Goal: Contribute content

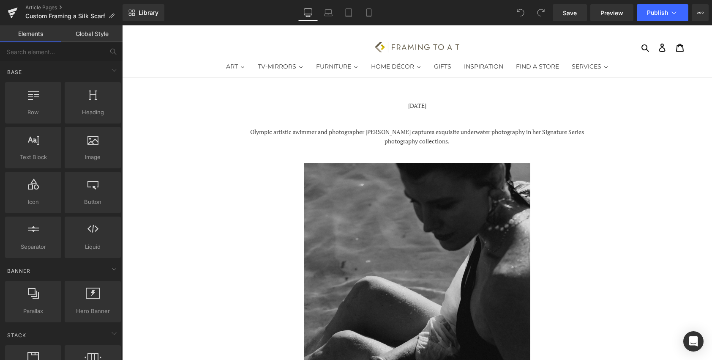
click at [413, 237] on img at bounding box center [417, 332] width 226 height 339
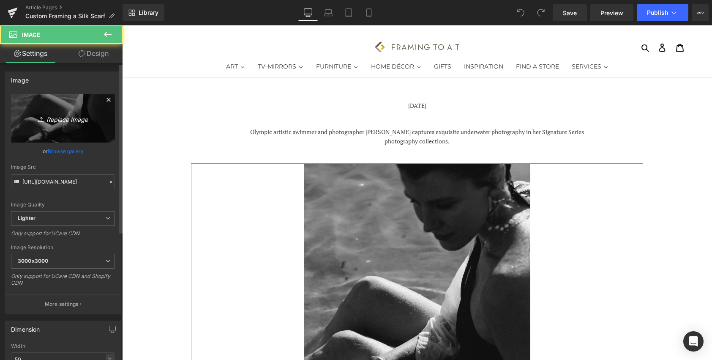
click at [51, 119] on icon "Replace Image" at bounding box center [63, 118] width 68 height 11
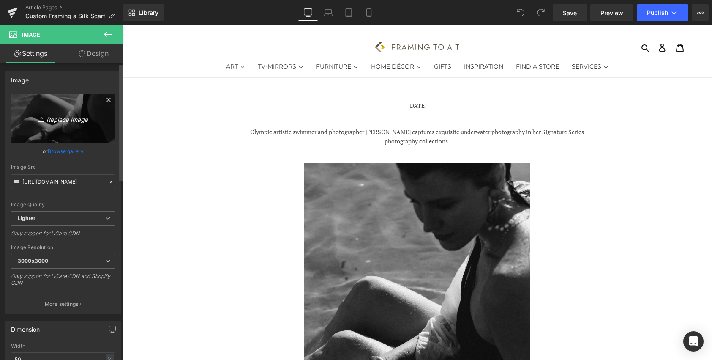
type input "C:\fakepath\Custom Framing a Silk Scarf .jpg"
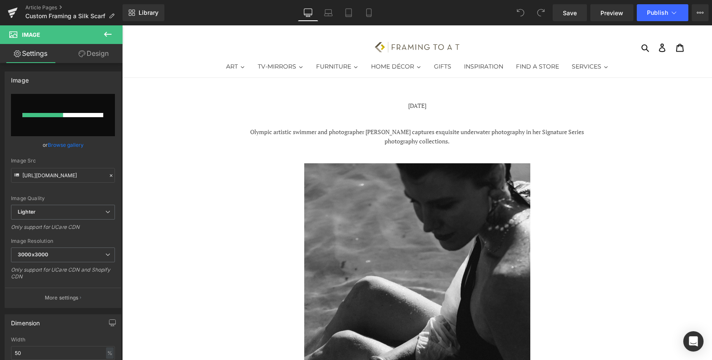
type input "[URL][DOMAIN_NAME]"
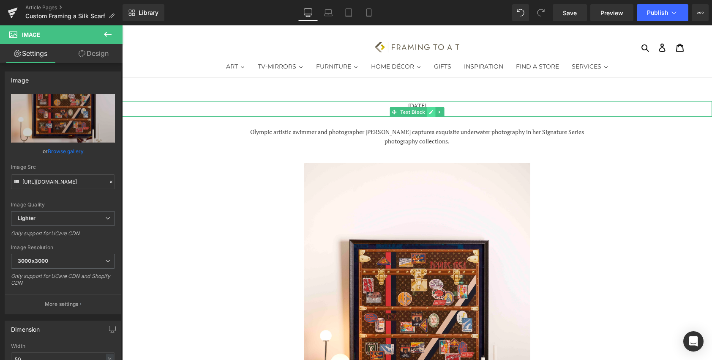
click at [431, 108] on link at bounding box center [431, 112] width 9 height 10
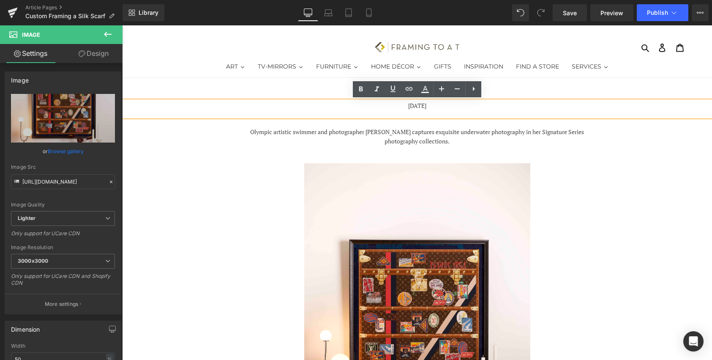
click at [437, 105] on p "[DATE]" at bounding box center [417, 105] width 590 height 9
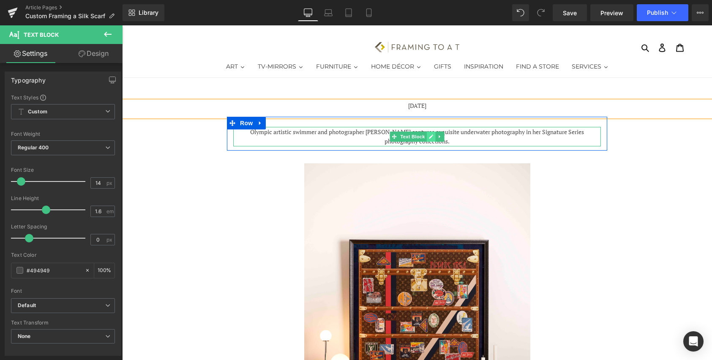
click at [430, 138] on icon at bounding box center [431, 136] width 5 height 5
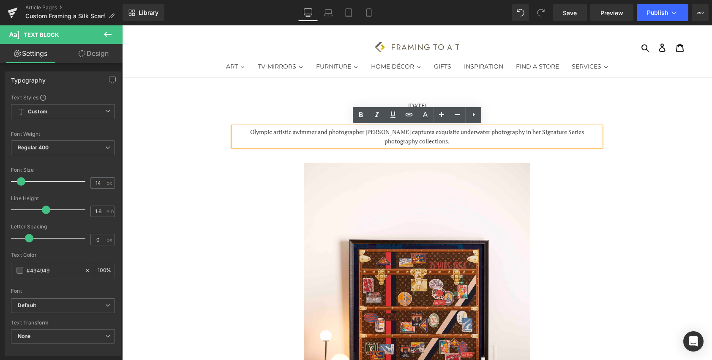
click at [456, 139] on p "Olympic artistic swimmer and photographer [PERSON_NAME] captures exquisite unde…" at bounding box center [417, 136] width 368 height 19
drag, startPoint x: 458, startPoint y: 139, endPoint x: 248, endPoint y: 125, distance: 210.5
click at [248, 127] on div "Olympic artistic swimmer and photographer [PERSON_NAME] captures exquisite unde…" at bounding box center [417, 136] width 368 height 19
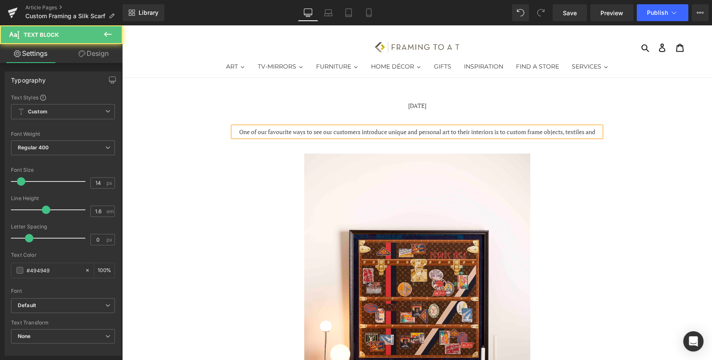
click at [544, 132] on p "One of our favourite ways to see our customers introduce unique and personal ar…" at bounding box center [417, 131] width 368 height 9
drag, startPoint x: 546, startPoint y: 133, endPoint x: 597, endPoint y: 136, distance: 51.2
click at [597, 136] on div "One of our favourite ways to see our customers introduce unique and personal ar…" at bounding box center [417, 132] width 368 height 10
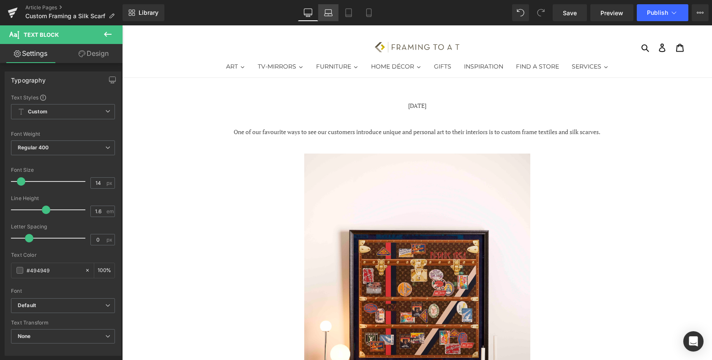
click at [331, 18] on link "Laptop" at bounding box center [328, 12] width 20 height 17
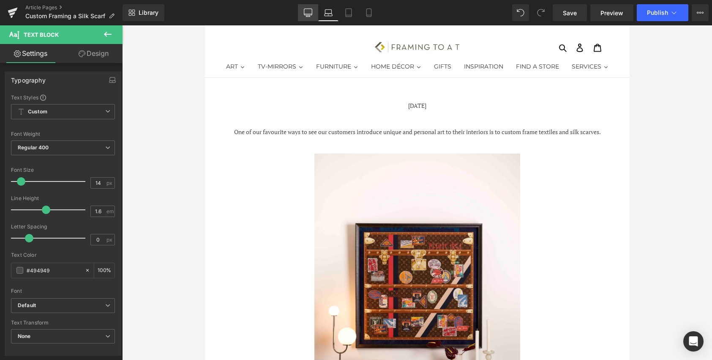
click at [307, 18] on link "Desktop" at bounding box center [308, 12] width 20 height 17
type input "100"
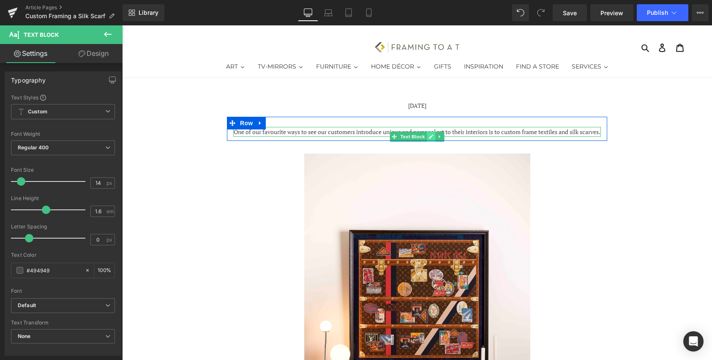
click at [432, 136] on icon at bounding box center [431, 136] width 4 height 4
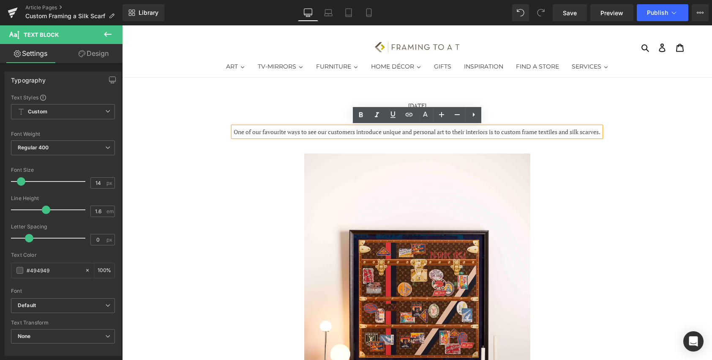
click at [432, 136] on p "One of our favourite ways to see our customers introduce unique and personal ar…" at bounding box center [417, 131] width 368 height 9
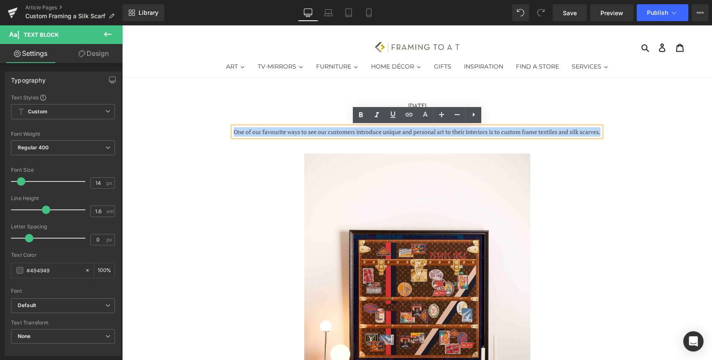
drag, startPoint x: 439, startPoint y: 144, endPoint x: 226, endPoint y: 124, distance: 214.7
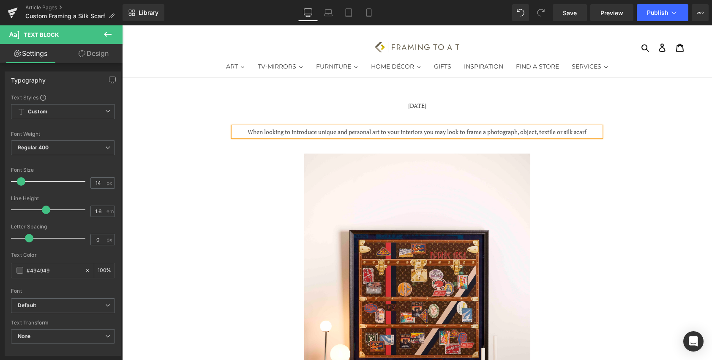
drag, startPoint x: 596, startPoint y: 131, endPoint x: 488, endPoint y: 130, distance: 107.8
click at [488, 130] on div "When looking to introduce unique and personal art to your interiors you may loo…" at bounding box center [417, 132] width 368 height 10
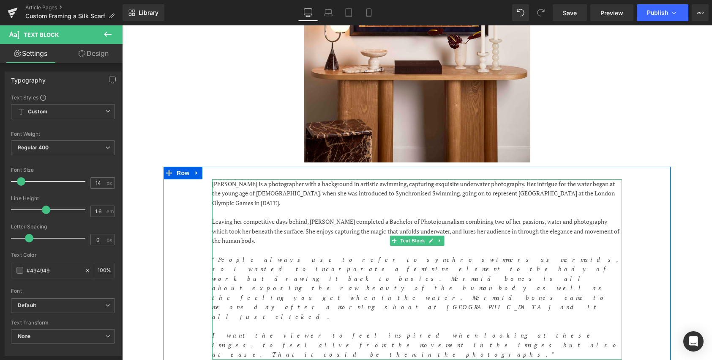
scroll to position [337, 0]
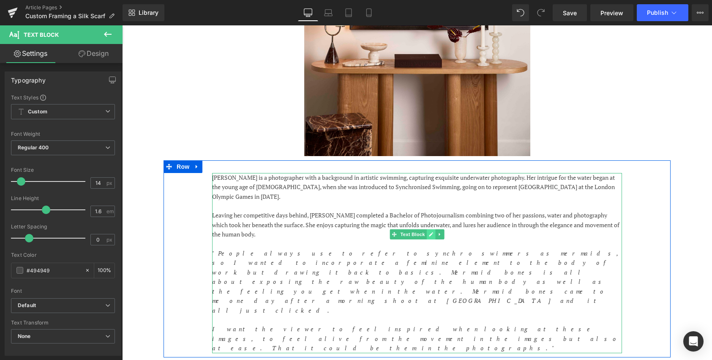
click at [433, 235] on icon at bounding box center [431, 234] width 5 height 5
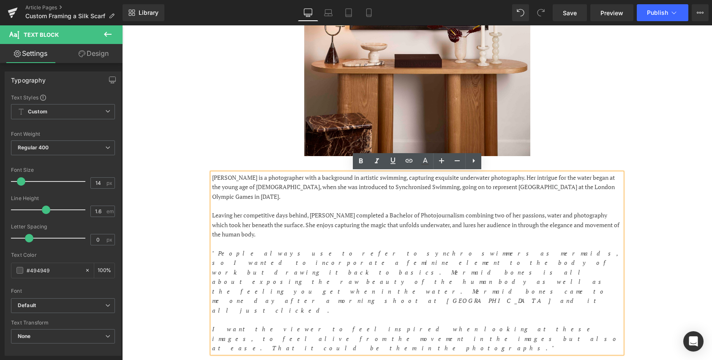
click at [433, 239] on p at bounding box center [417, 243] width 410 height 9
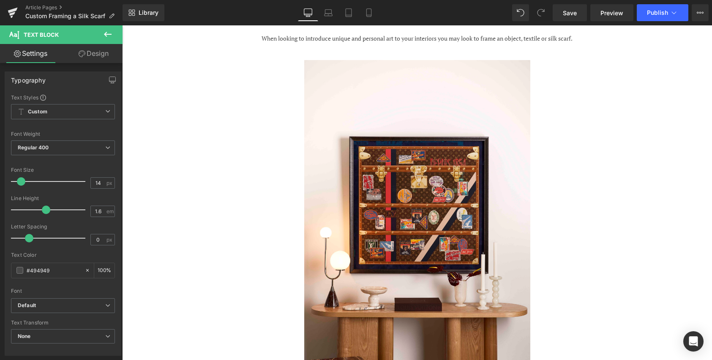
scroll to position [0, 0]
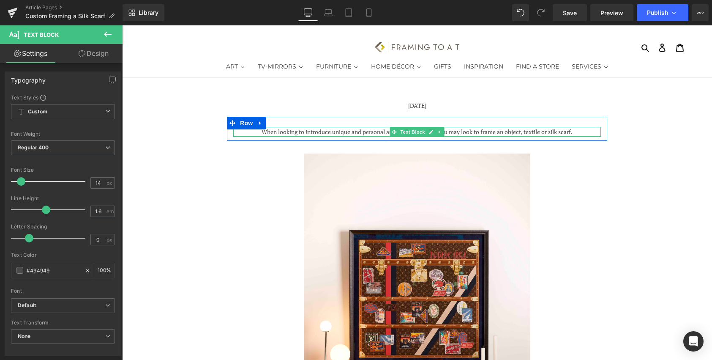
click at [581, 132] on div "When looking to introduce unique and personal art to your interiors you may loo…" at bounding box center [417, 132] width 368 height 10
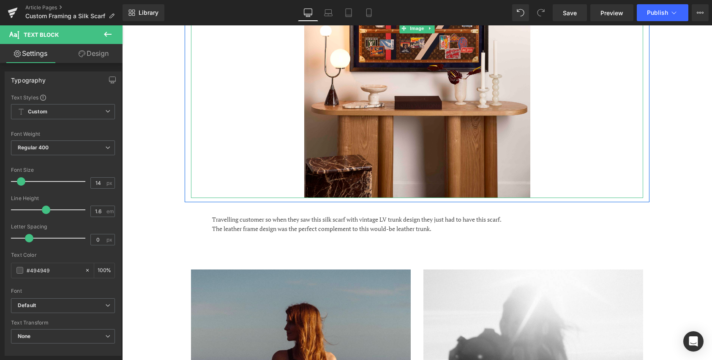
scroll to position [398, 0]
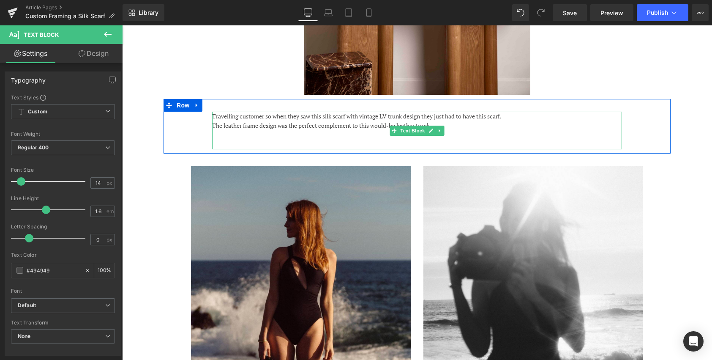
click at [445, 122] on p "The leather frame design was the perfect complement to this would-be leather tr…" at bounding box center [417, 125] width 410 height 9
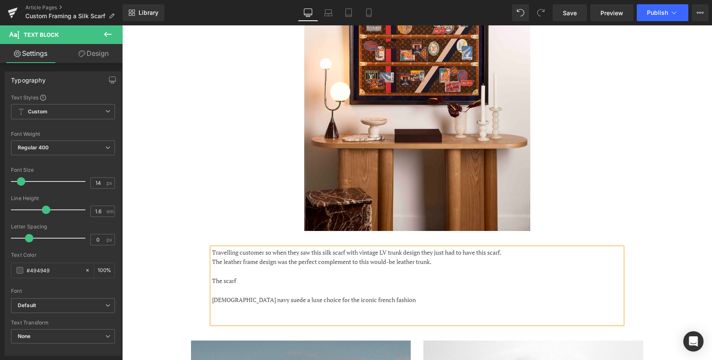
scroll to position [0, 0]
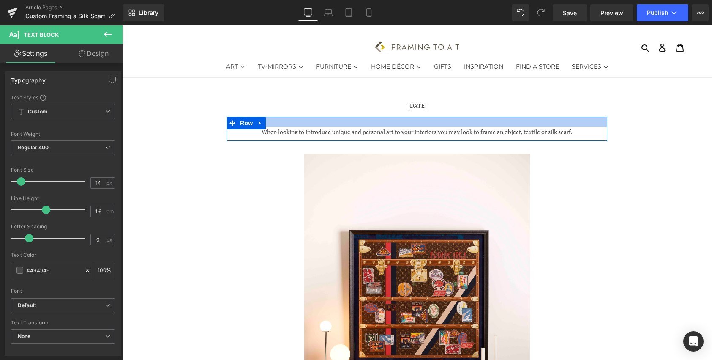
click at [395, 112] on div "[DATE] Text Block" at bounding box center [417, 109] width 590 height 16
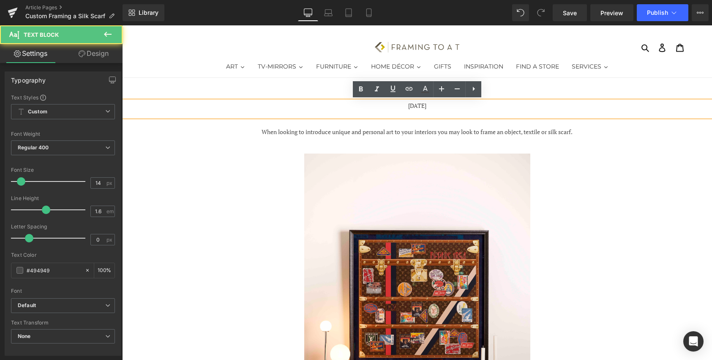
click at [377, 124] on div "When looking to introduce unique and personal art to your interiors you may loo…" at bounding box center [417, 129] width 380 height 24
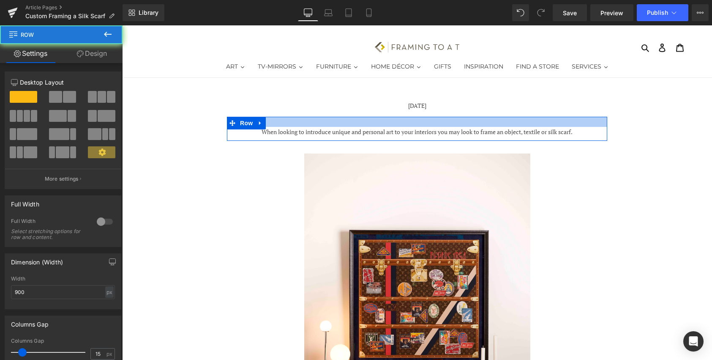
click at [346, 126] on div at bounding box center [417, 122] width 380 height 10
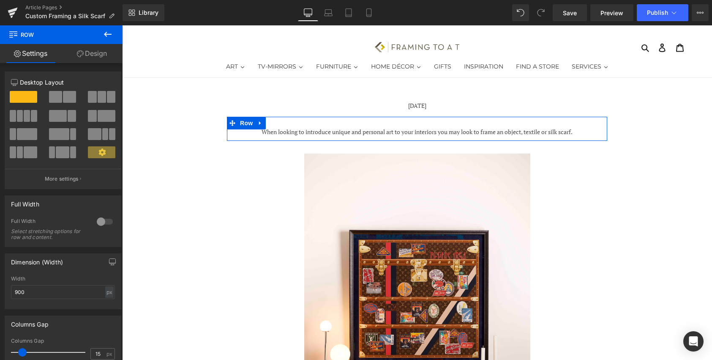
click at [327, 131] on div "When looking to introduce unique and personal art to your interiors you may loo…" at bounding box center [417, 132] width 368 height 10
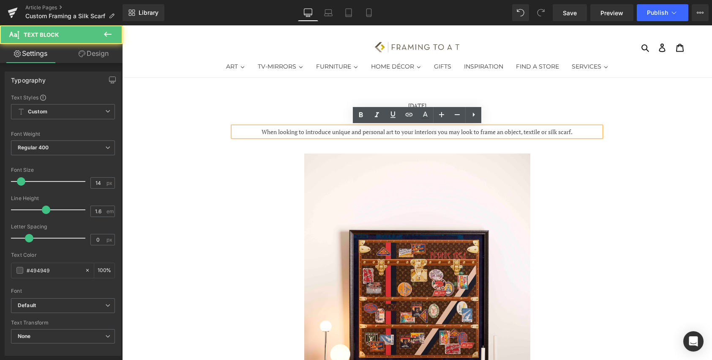
click at [577, 130] on div "When looking to introduce unique and personal art to your interiors you may loo…" at bounding box center [417, 132] width 368 height 10
click at [580, 135] on div "When looking to introduce unique and personal art to your interiors you may loo…" at bounding box center [417, 132] width 368 height 10
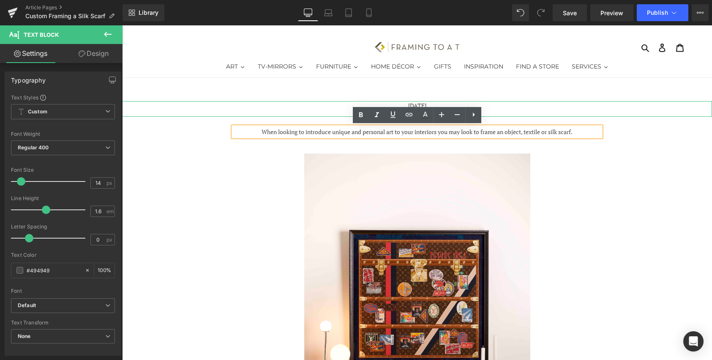
click at [609, 103] on p "[DATE]" at bounding box center [417, 105] width 590 height 9
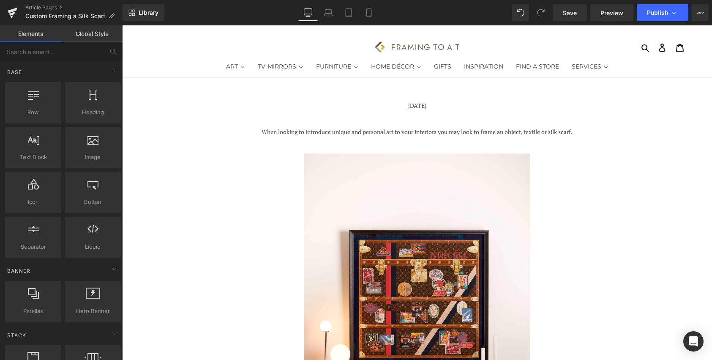
click at [122, 25] on div at bounding box center [122, 25] width 0 height 0
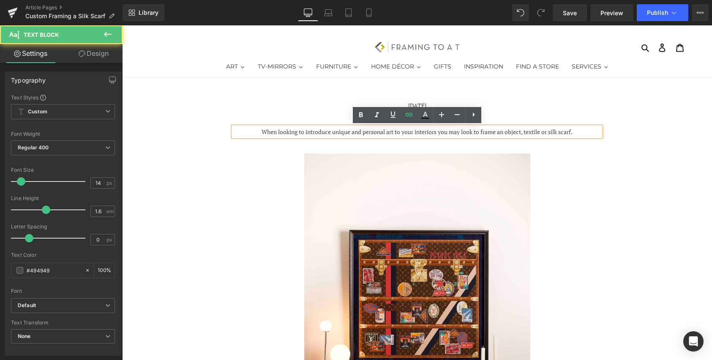
click at [596, 135] on div "When looking to introduce unique and personal art to your interiors you may loo…" at bounding box center [417, 132] width 368 height 10
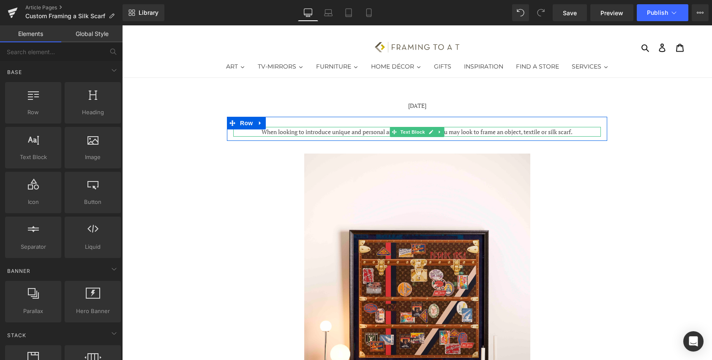
click at [582, 131] on div "When looking to introduce unique and personal art to your interiors you may loo…" at bounding box center [417, 132] width 368 height 10
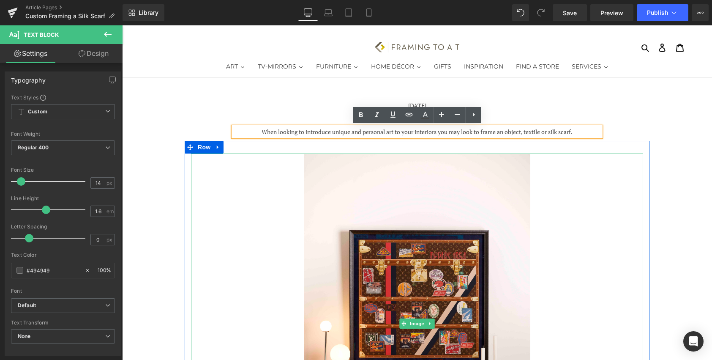
click at [622, 168] on div at bounding box center [417, 322] width 452 height 339
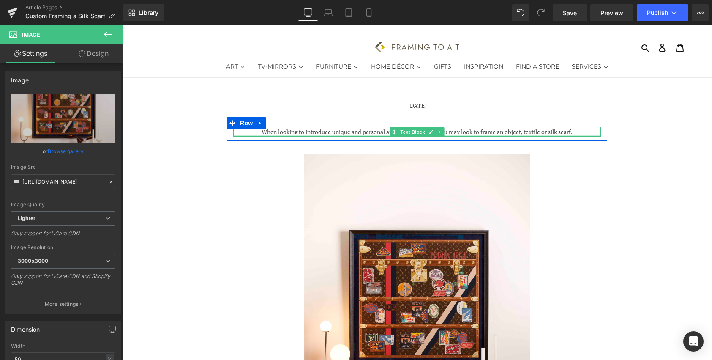
click at [595, 135] on div at bounding box center [417, 135] width 368 height 2
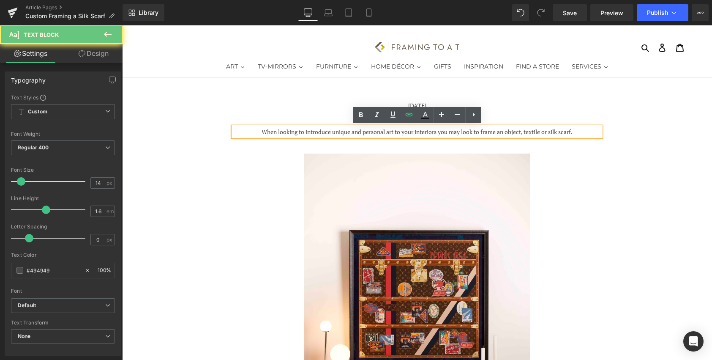
click at [590, 134] on div "When looking to introduce unique and personal art to your interiors you may loo…" at bounding box center [417, 132] width 368 height 10
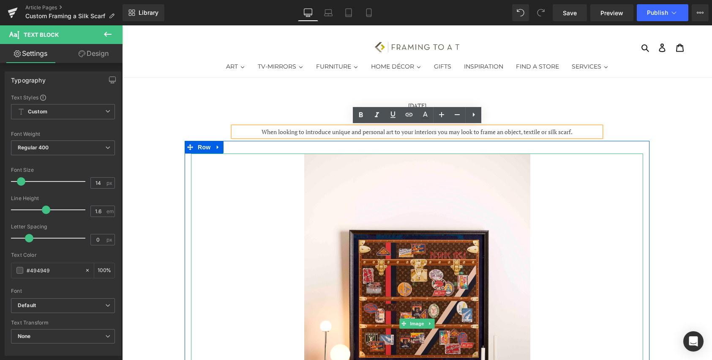
click at [626, 181] on div at bounding box center [417, 322] width 452 height 339
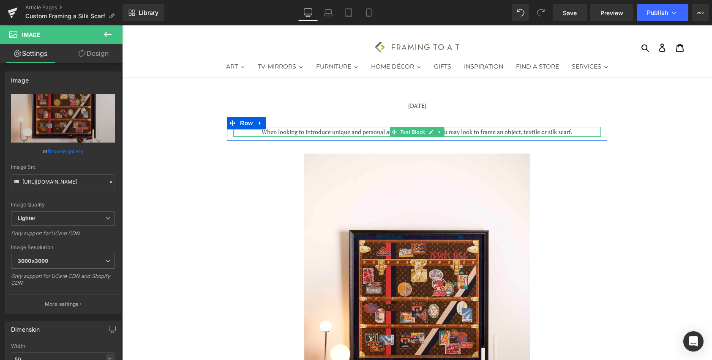
click at [579, 134] on div at bounding box center [417, 135] width 368 height 2
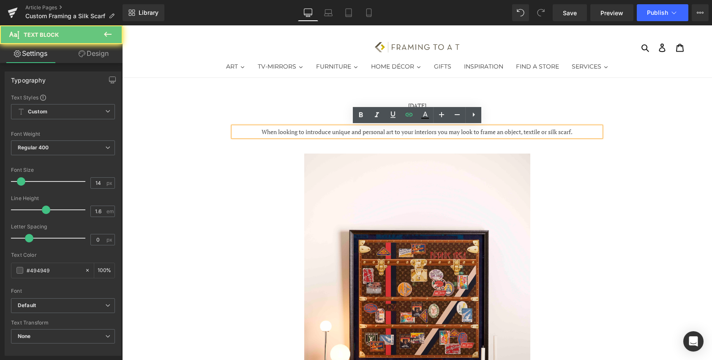
click at [579, 130] on div "When looking to introduce unique and personal art to your interiors you may loo…" at bounding box center [417, 132] width 368 height 10
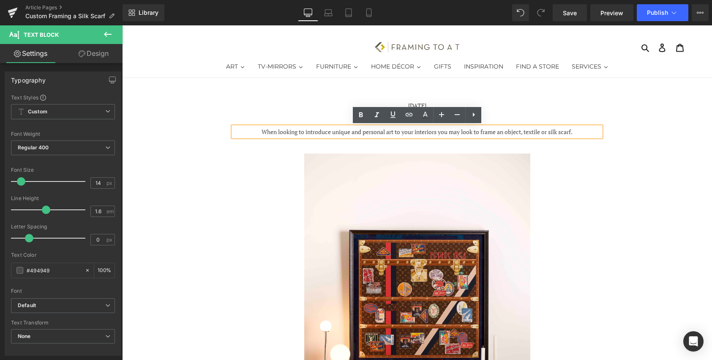
click at [588, 159] on div at bounding box center [417, 322] width 452 height 339
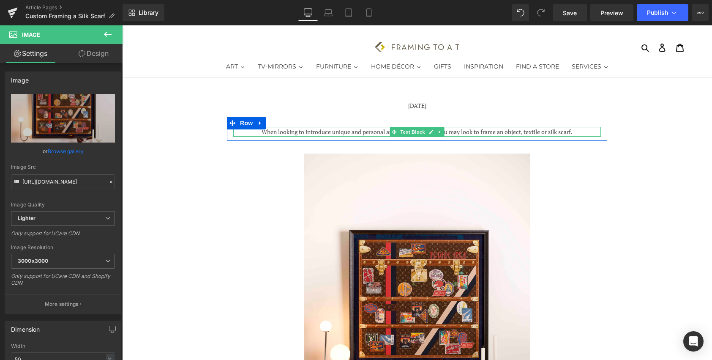
click at [593, 133] on div "When looking to introduce unique and personal art to your interiors you may loo…" at bounding box center [417, 132] width 368 height 10
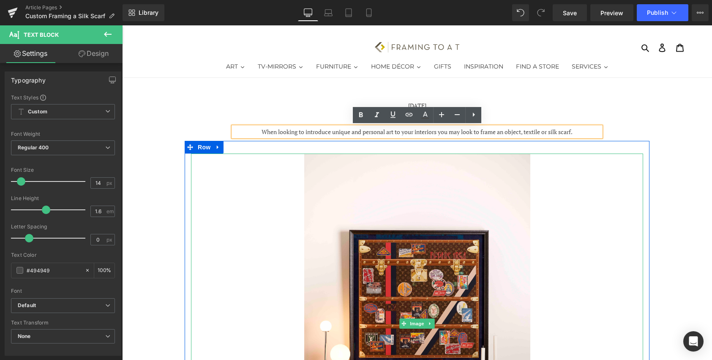
click at [584, 188] on div at bounding box center [417, 322] width 452 height 339
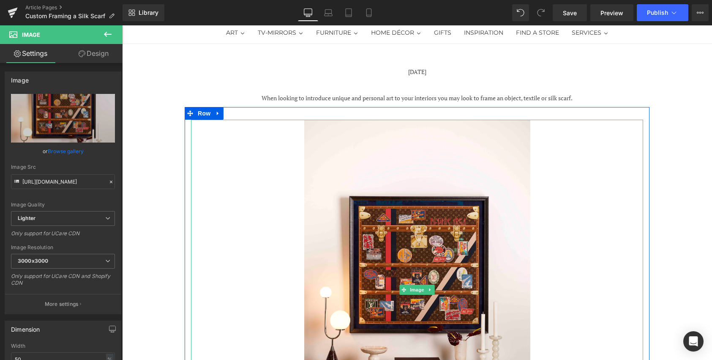
scroll to position [35, 0]
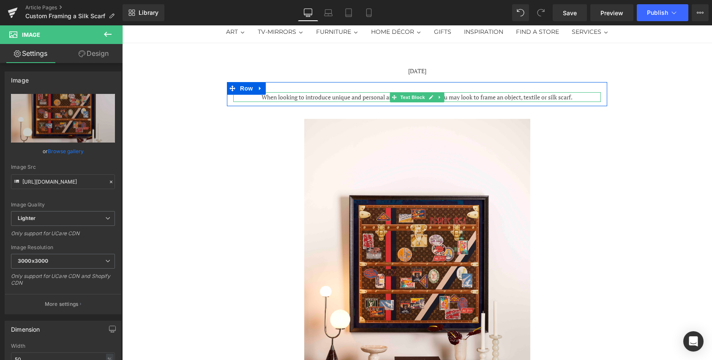
click at [582, 97] on div "When looking to introduce unique and personal art to your interiors you may loo…" at bounding box center [417, 97] width 368 height 10
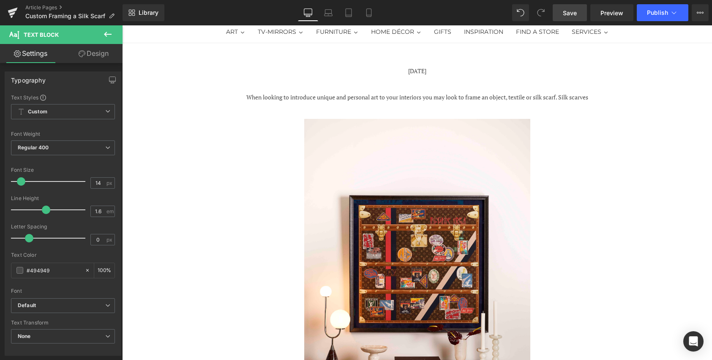
click at [564, 13] on span "Save" at bounding box center [570, 12] width 14 height 9
